Goal: Information Seeking & Learning: Learn about a topic

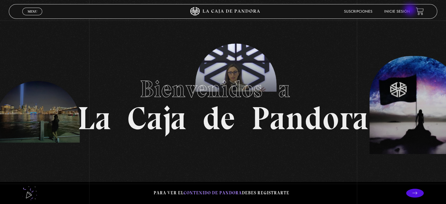
click at [410, 10] on link "Inicie sesión" at bounding box center [397, 12] width 26 height 4
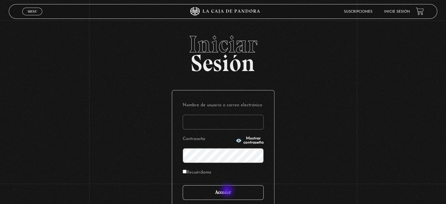
type input "iluminados444@gmail.com"
click at [228, 190] on input "Acceder" at bounding box center [223, 192] width 81 height 15
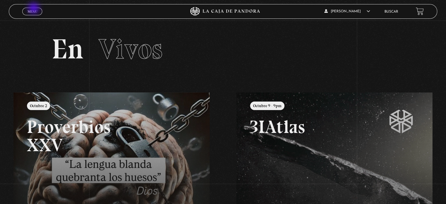
click at [34, 9] on link "Menu Cerrar" at bounding box center [32, 12] width 20 height 8
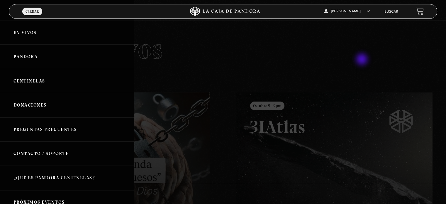
click at [363, 60] on div at bounding box center [223, 102] width 446 height 204
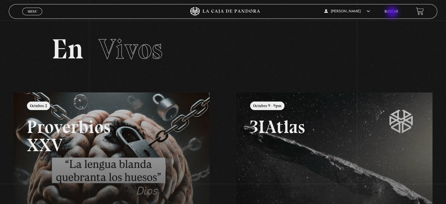
click at [393, 13] on link "Buscar" at bounding box center [392, 12] width 14 height 4
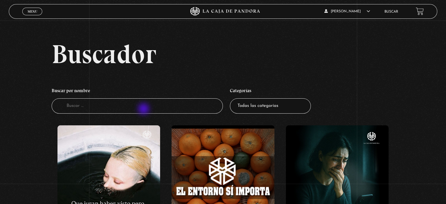
click at [144, 109] on input "Buscador" at bounding box center [137, 106] width 171 height 16
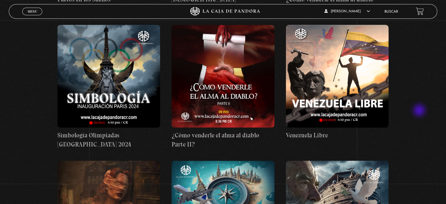
scroll to position [3844, 0]
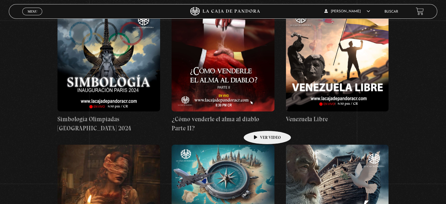
click at [258, 122] on h4 "¿Cómo venderle el alma al diablo Parte II?" at bounding box center [223, 123] width 103 height 18
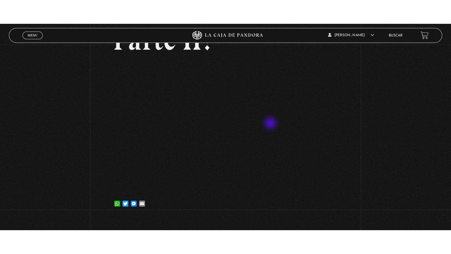
scroll to position [117, 0]
